Goal: Communication & Community: Share content

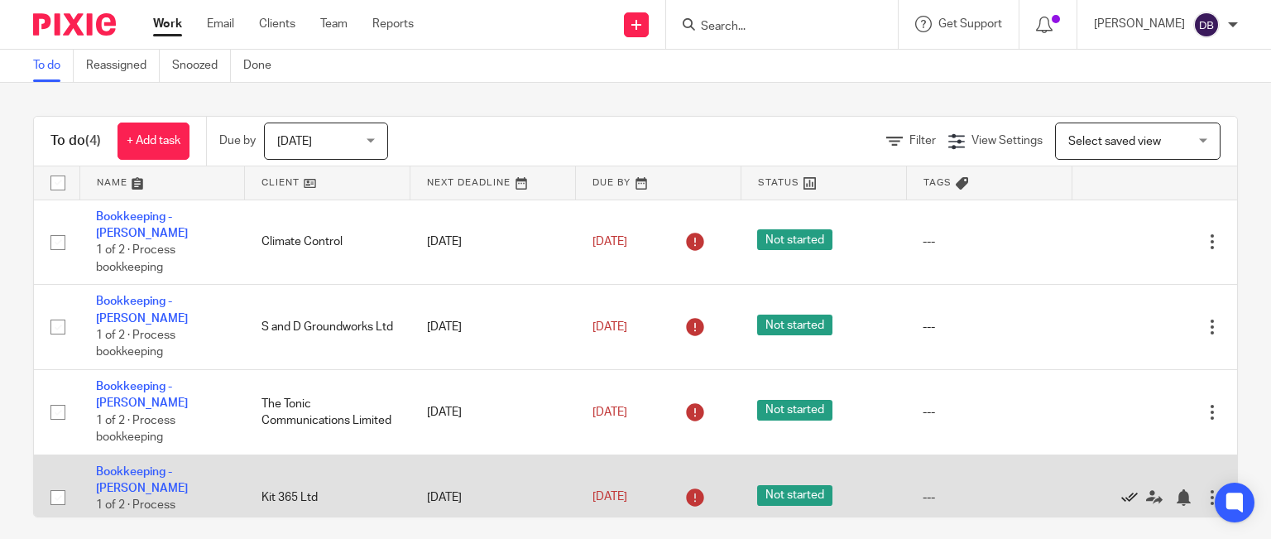
click at [1122, 489] on icon at bounding box center [1130, 497] width 17 height 17
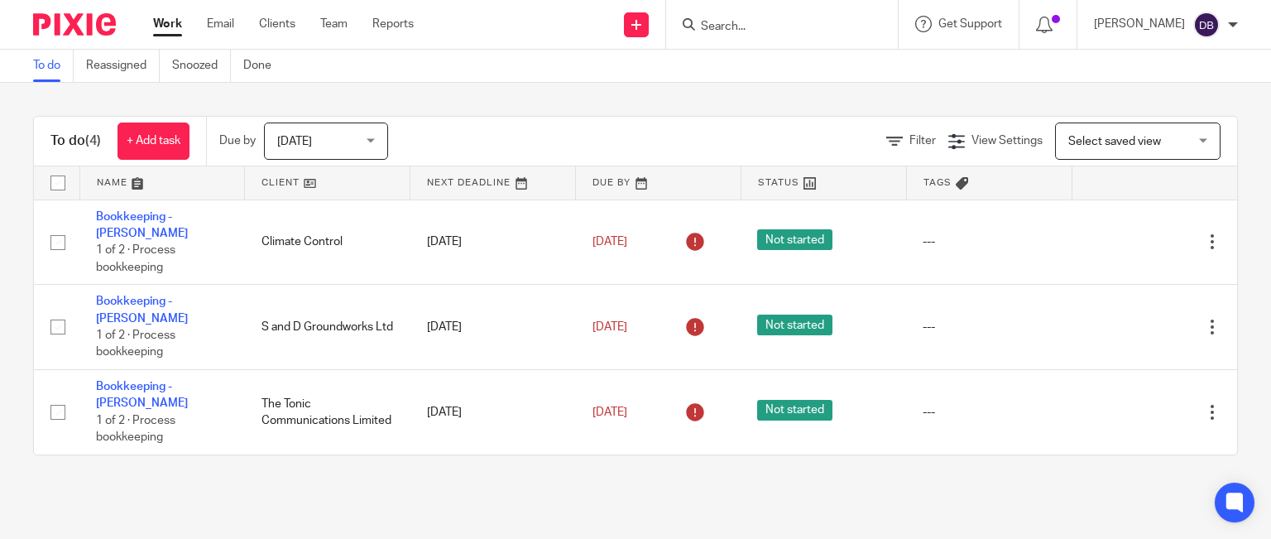
click at [808, 27] on input "Search" at bounding box center [773, 27] width 149 height 15
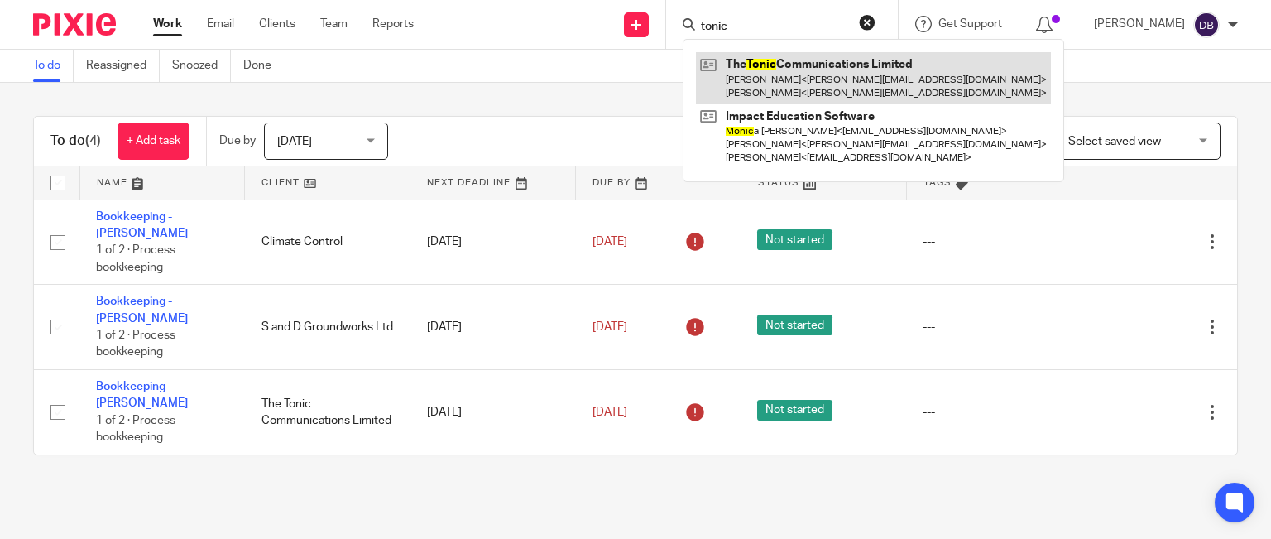
type input "tonic"
click at [801, 75] on link at bounding box center [873, 77] width 355 height 51
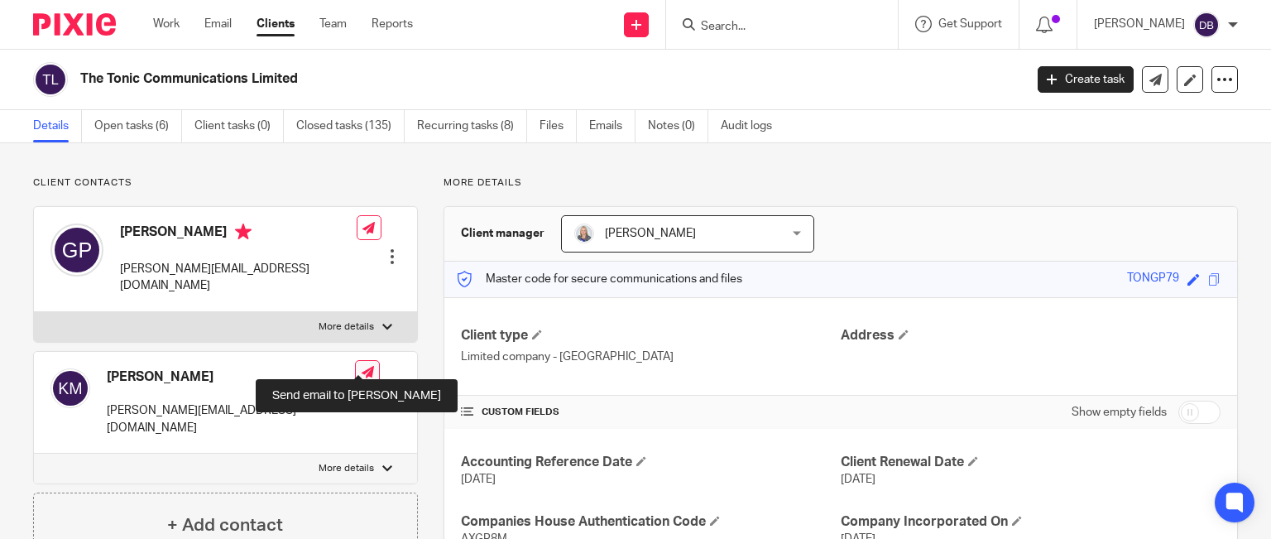
click at [362, 366] on icon at bounding box center [368, 372] width 12 height 12
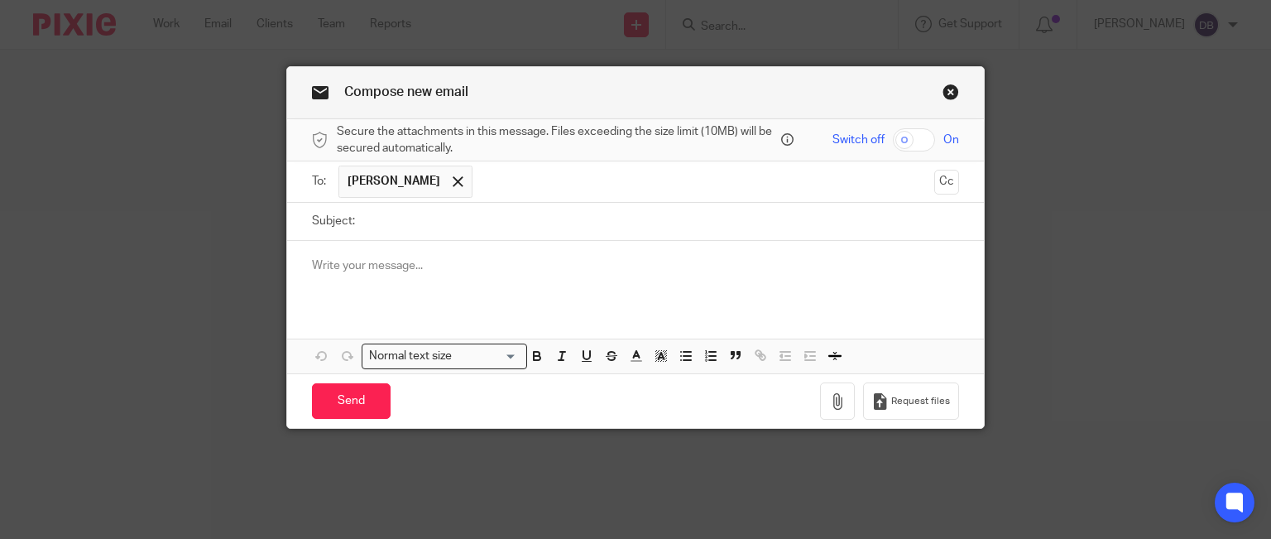
click at [387, 217] on input "Subject:" at bounding box center [661, 221] width 597 height 37
type input "Credit Card Statement"
click at [392, 259] on p at bounding box center [636, 265] width 648 height 17
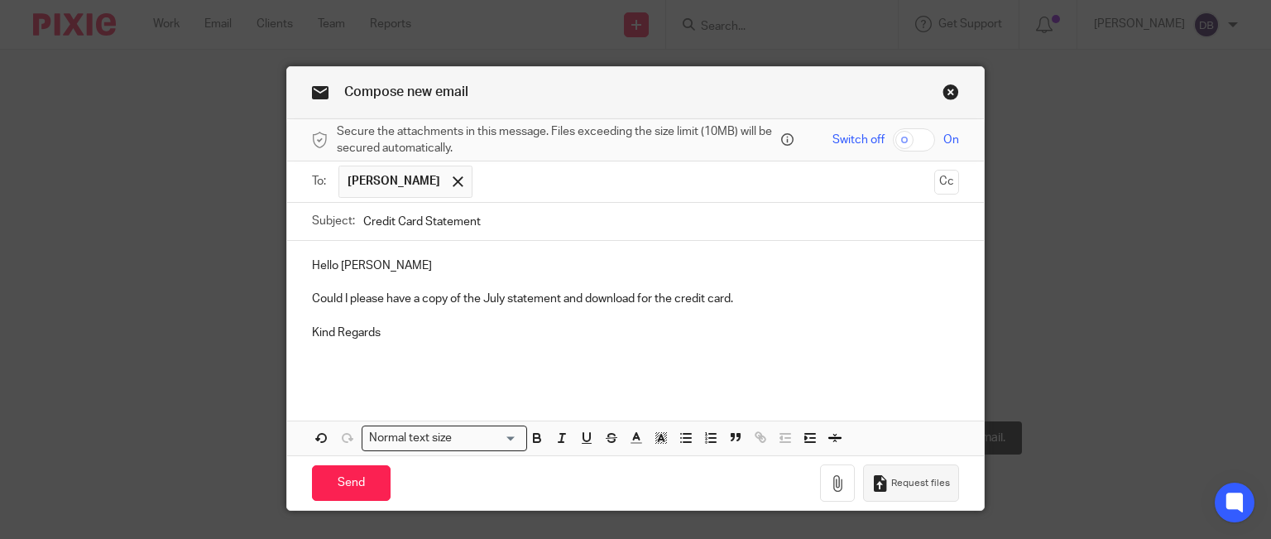
click at [928, 489] on button "Request files" at bounding box center [911, 482] width 96 height 37
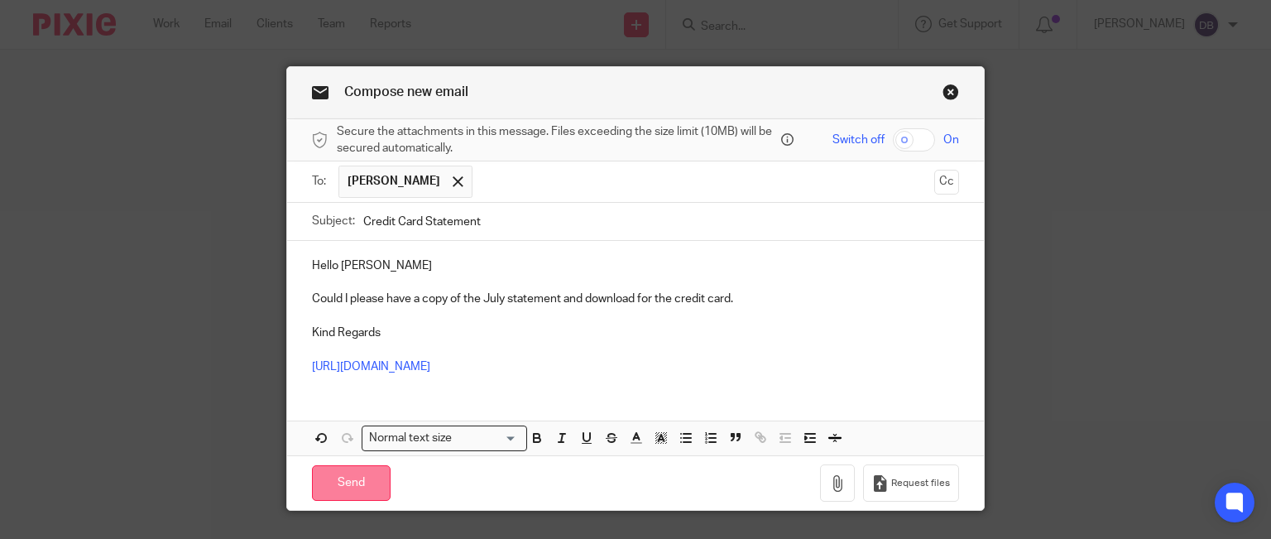
click at [340, 478] on input "Send" at bounding box center [351, 483] width 79 height 36
